Goal: Use online tool/utility

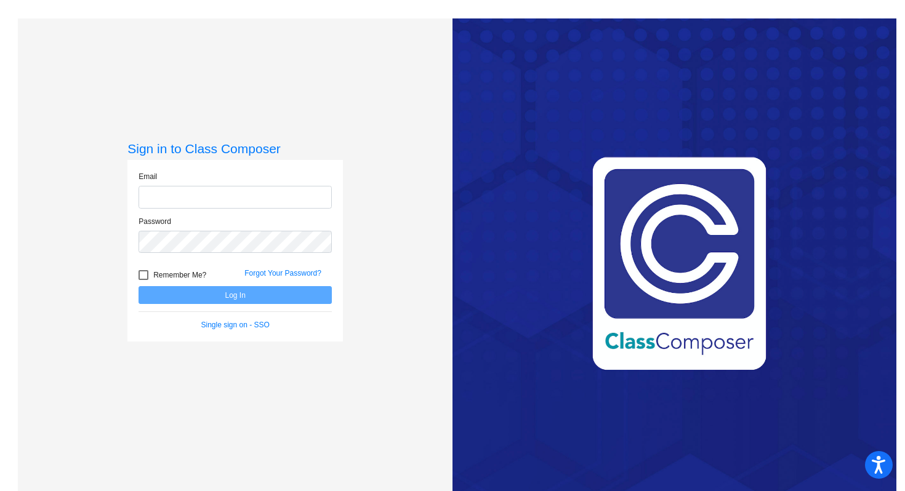
type input "[EMAIL_ADDRESS][DOMAIN_NAME]"
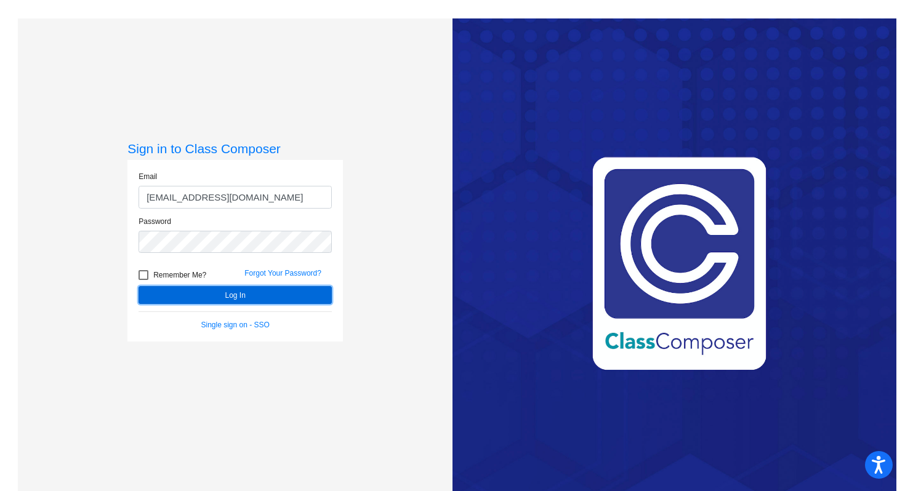
click at [257, 287] on button "Log In" at bounding box center [234, 295] width 193 height 18
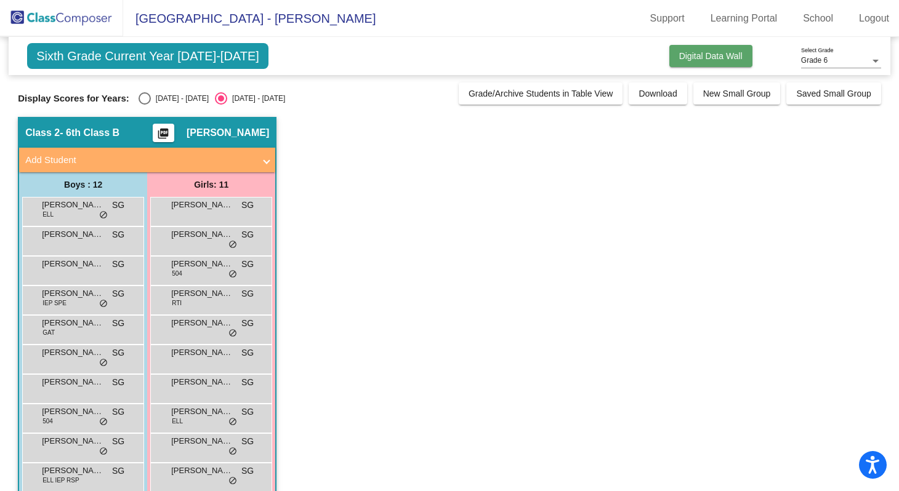
click at [712, 64] on button "Digital Data Wall" at bounding box center [710, 56] width 83 height 22
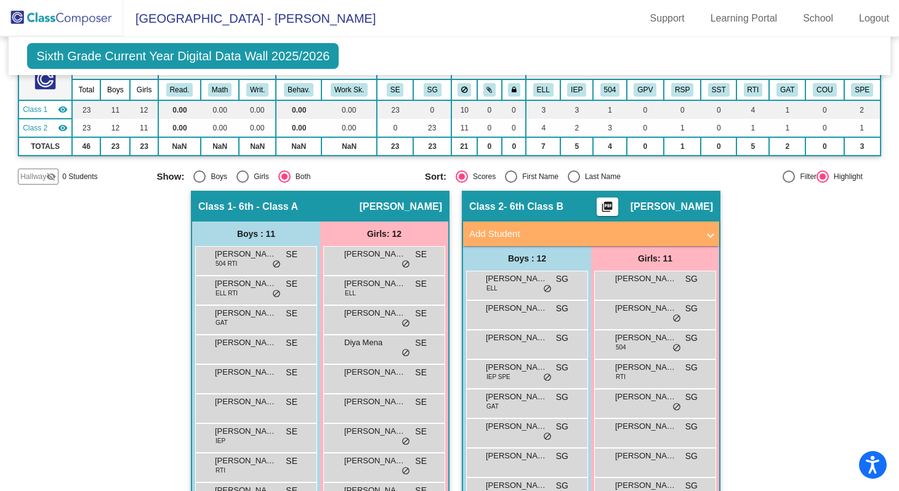
scroll to position [86, 0]
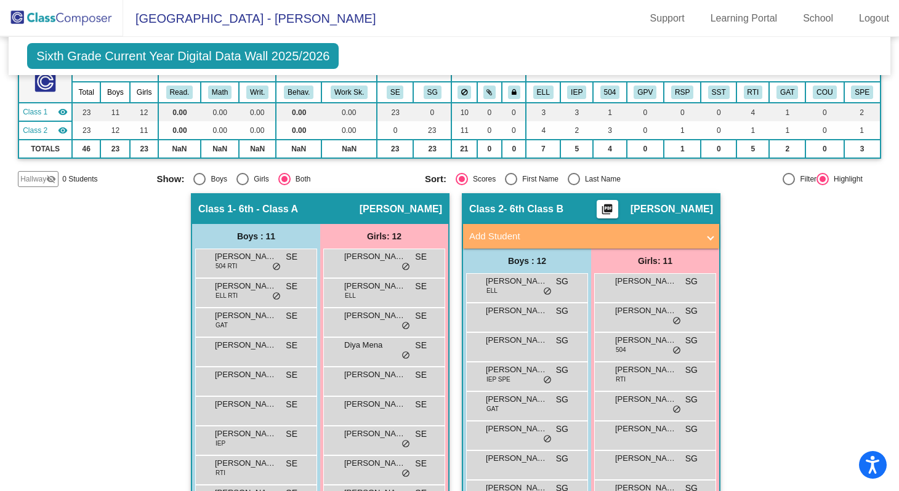
click at [782, 179] on div at bounding box center [788, 179] width 12 height 12
click at [788, 185] on input "Filter" at bounding box center [788, 185] width 1 height 1
radio input "true"
click at [544, 91] on button "ELL" at bounding box center [543, 93] width 20 height 14
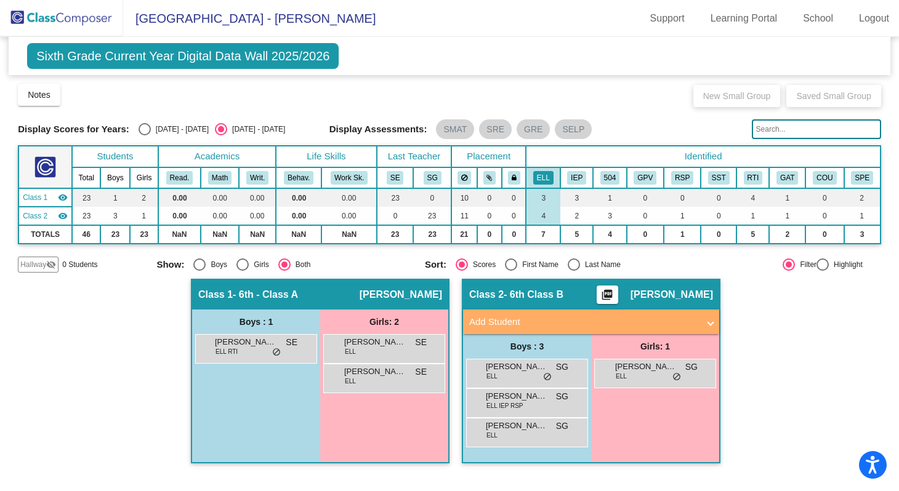
scroll to position [0, 0]
click at [577, 174] on button "IEP" at bounding box center [576, 178] width 19 height 14
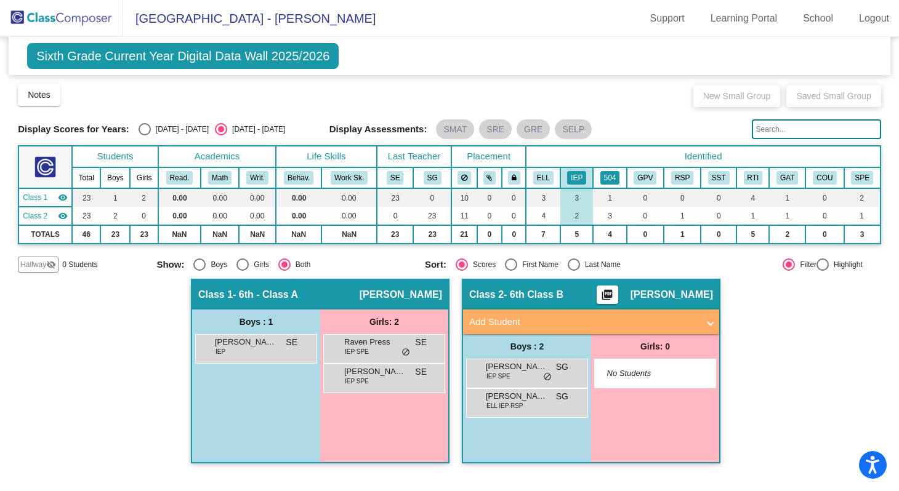
click at [609, 174] on button "504" at bounding box center [610, 178] width 20 height 14
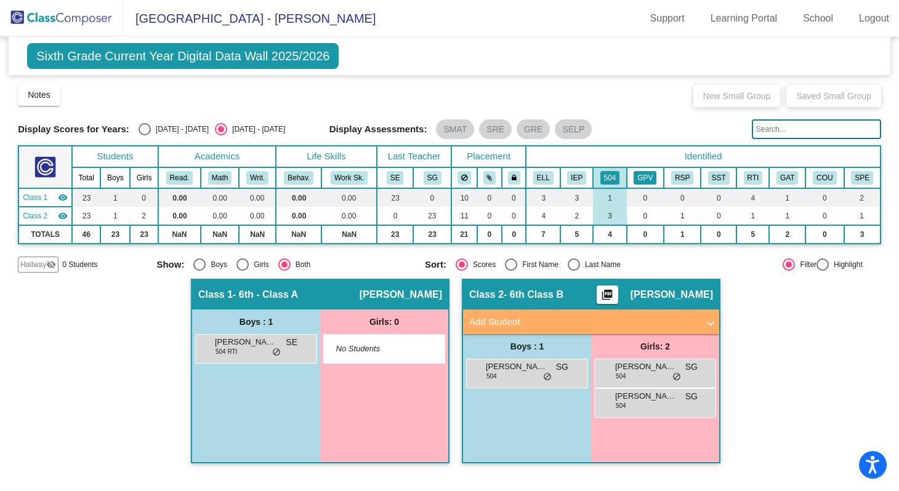
click at [646, 175] on button "GPV" at bounding box center [644, 178] width 23 height 14
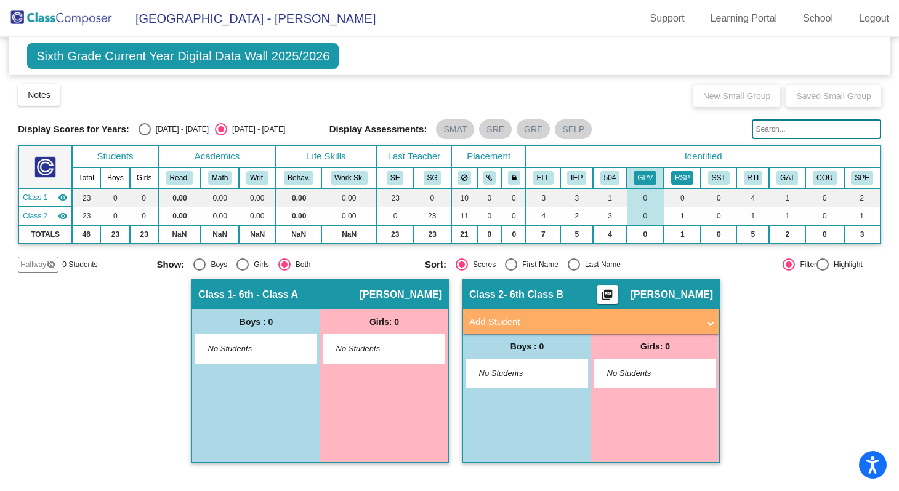
click at [676, 175] on button "RSP" at bounding box center [682, 178] width 22 height 14
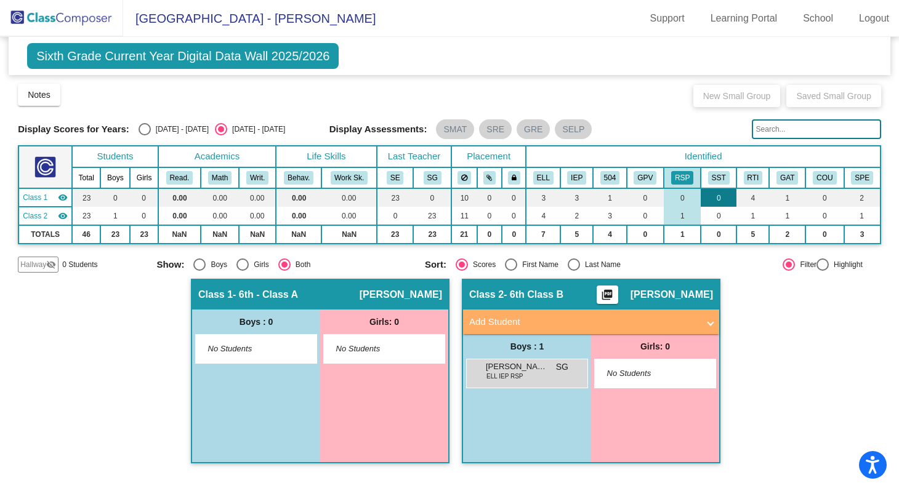
click at [717, 188] on td "0" at bounding box center [718, 197] width 36 height 18
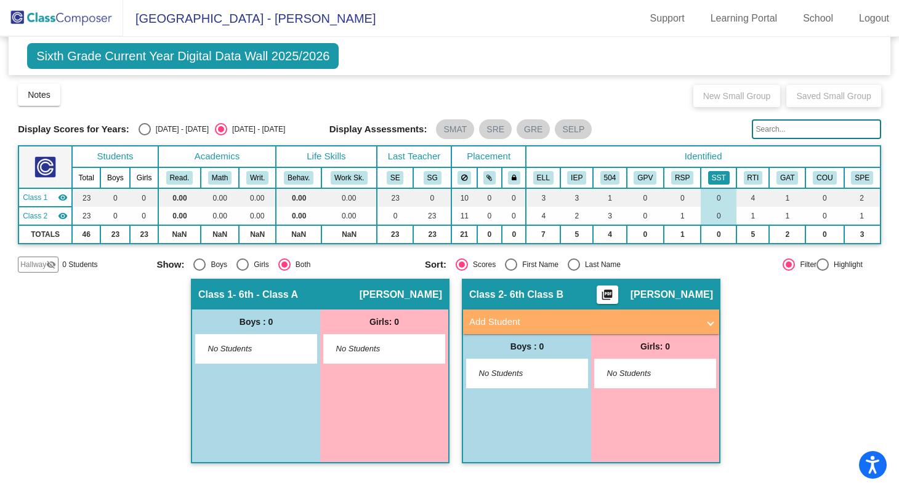
click at [721, 177] on button "SST" at bounding box center [719, 178] width 22 height 14
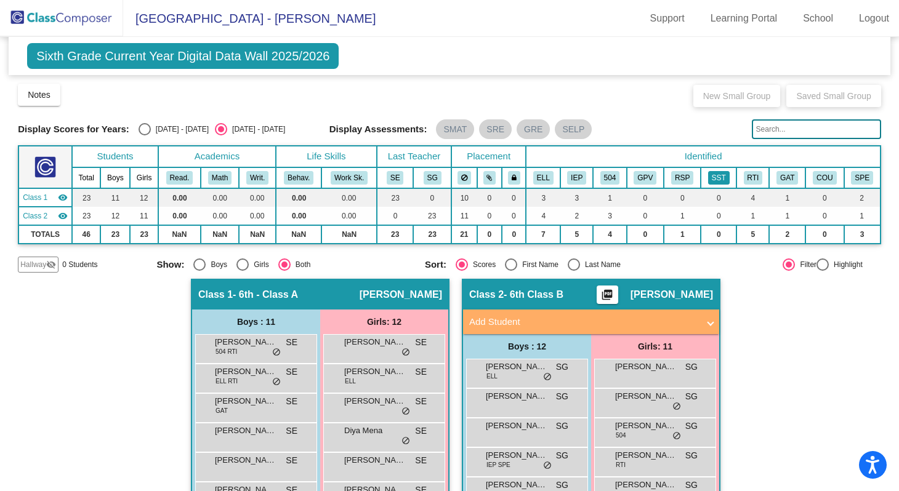
click at [721, 177] on button "SST" at bounding box center [719, 178] width 22 height 14
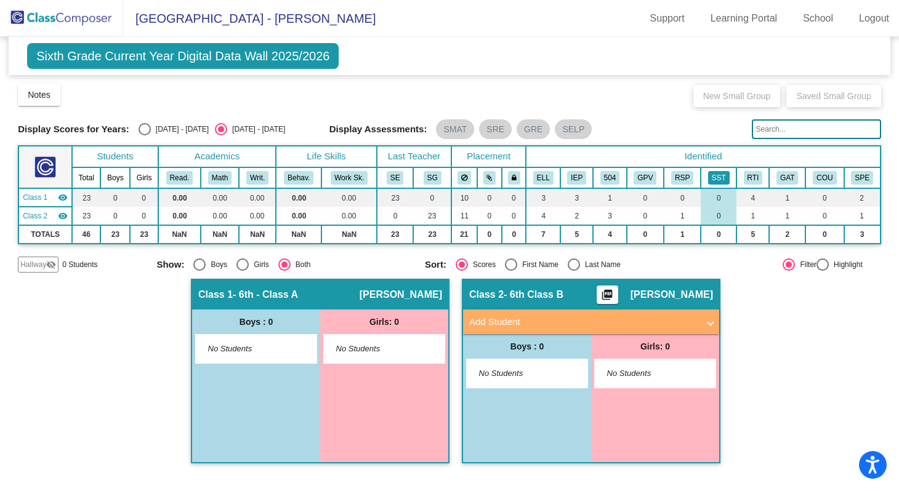
click at [719, 178] on button "SST" at bounding box center [719, 178] width 22 height 14
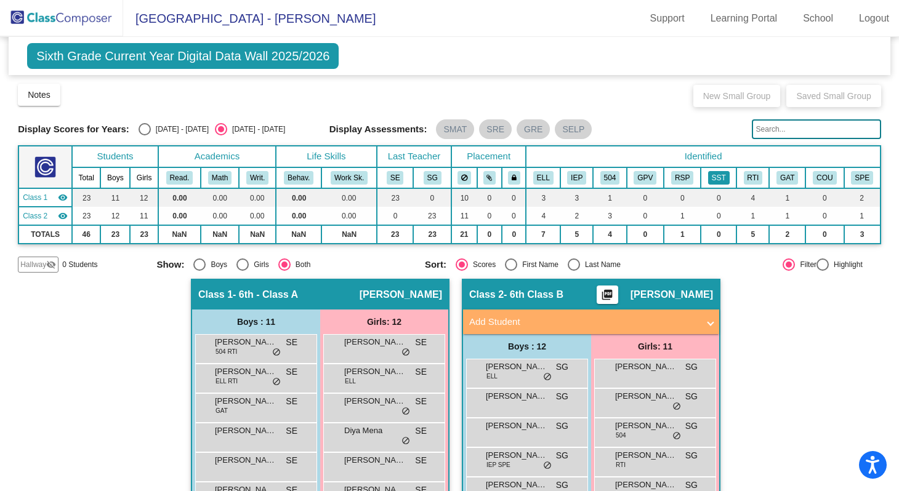
click at [719, 178] on button "SST" at bounding box center [719, 178] width 22 height 14
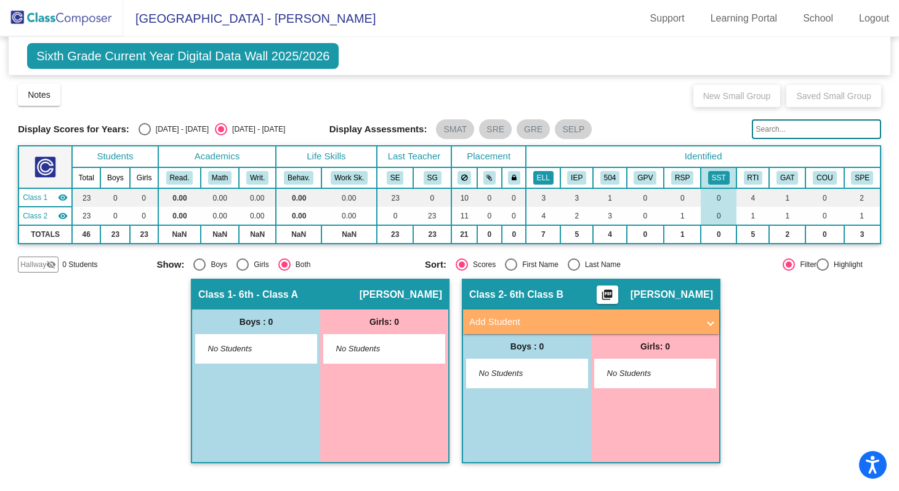
click at [548, 180] on button "ELL" at bounding box center [543, 178] width 20 height 14
